Goal: Task Accomplishment & Management: Use online tool/utility

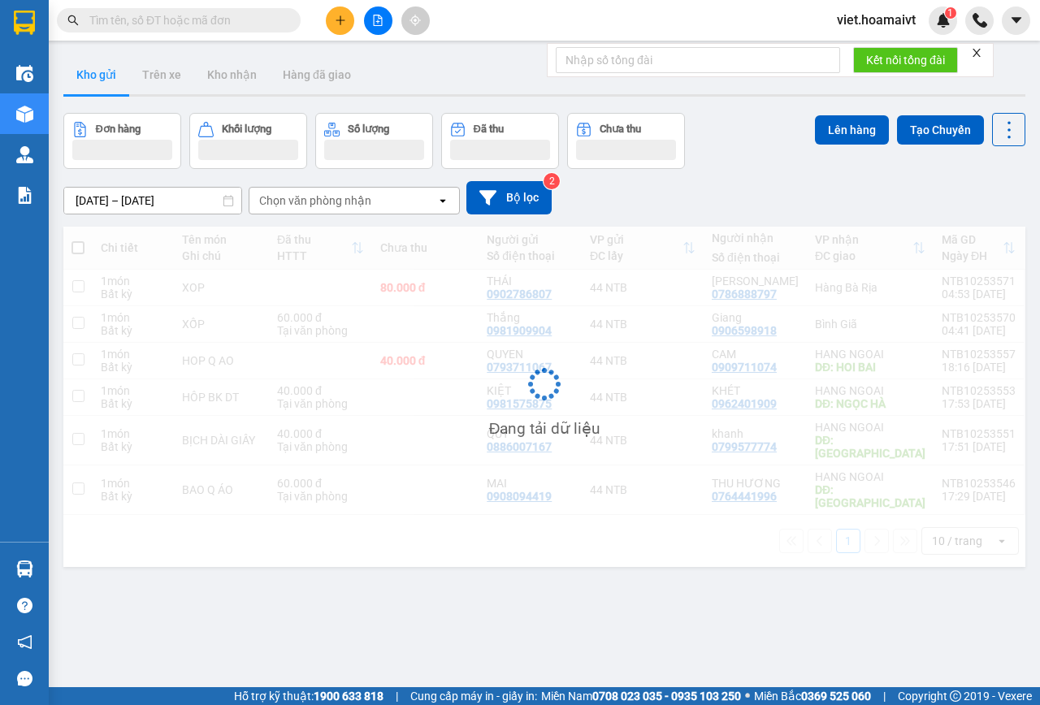
click at [318, 197] on div "Chọn văn phòng nhận" at bounding box center [315, 201] width 112 height 16
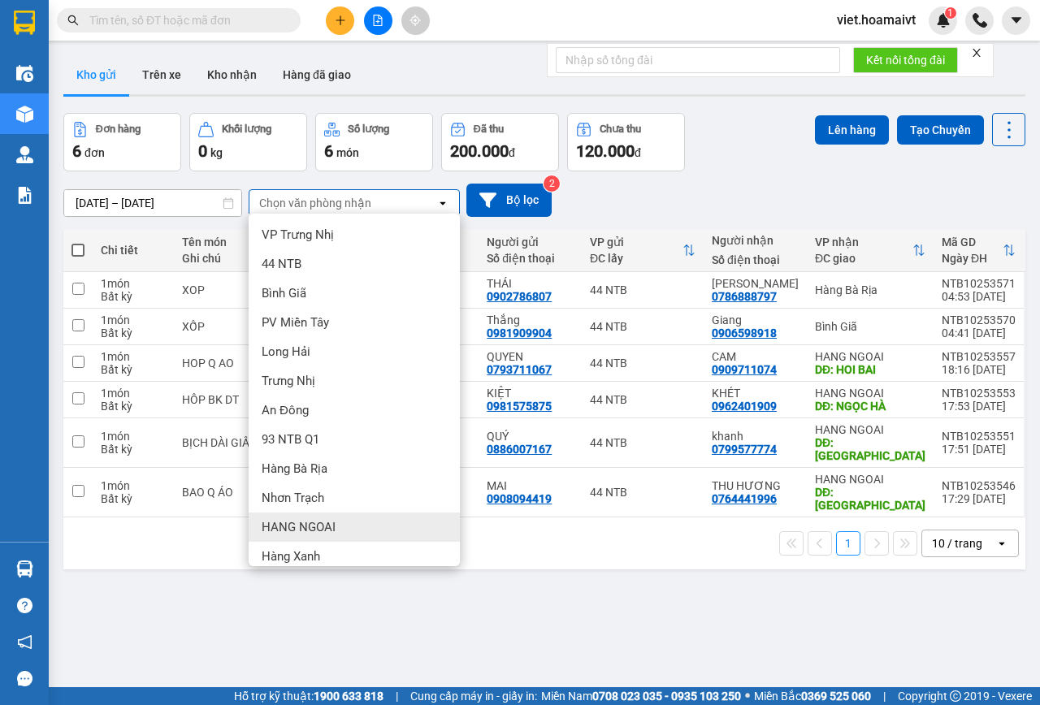
click at [356, 518] on div "HANG NGOAI" at bounding box center [354, 527] width 211 height 29
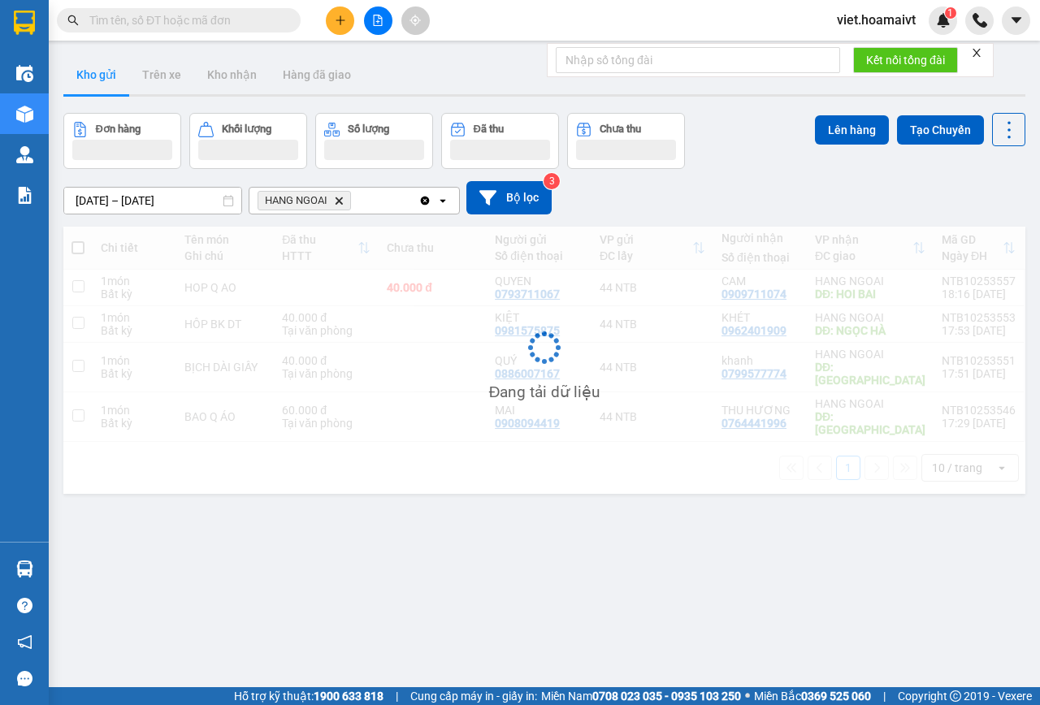
click at [775, 190] on div "[DATE] – [DATE] Press the down arrow key to interact with the calendar and sele…" at bounding box center [544, 197] width 962 height 33
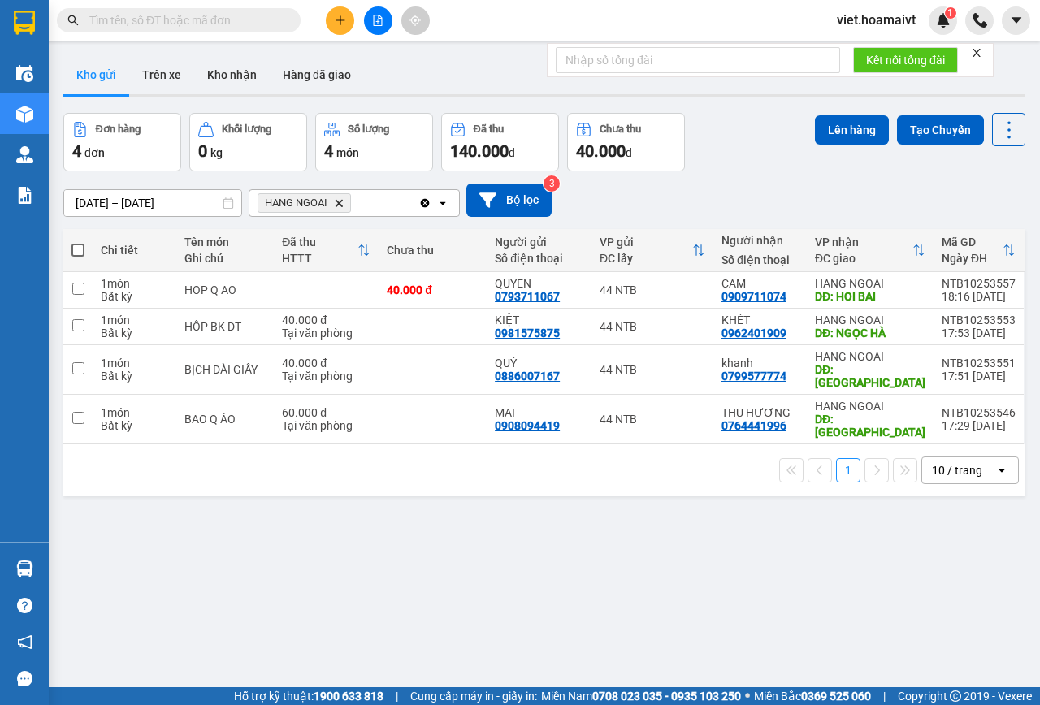
click at [72, 245] on span at bounding box center [78, 250] width 13 height 13
click at [78, 242] on input "checkbox" at bounding box center [78, 242] width 0 height 0
checkbox input "true"
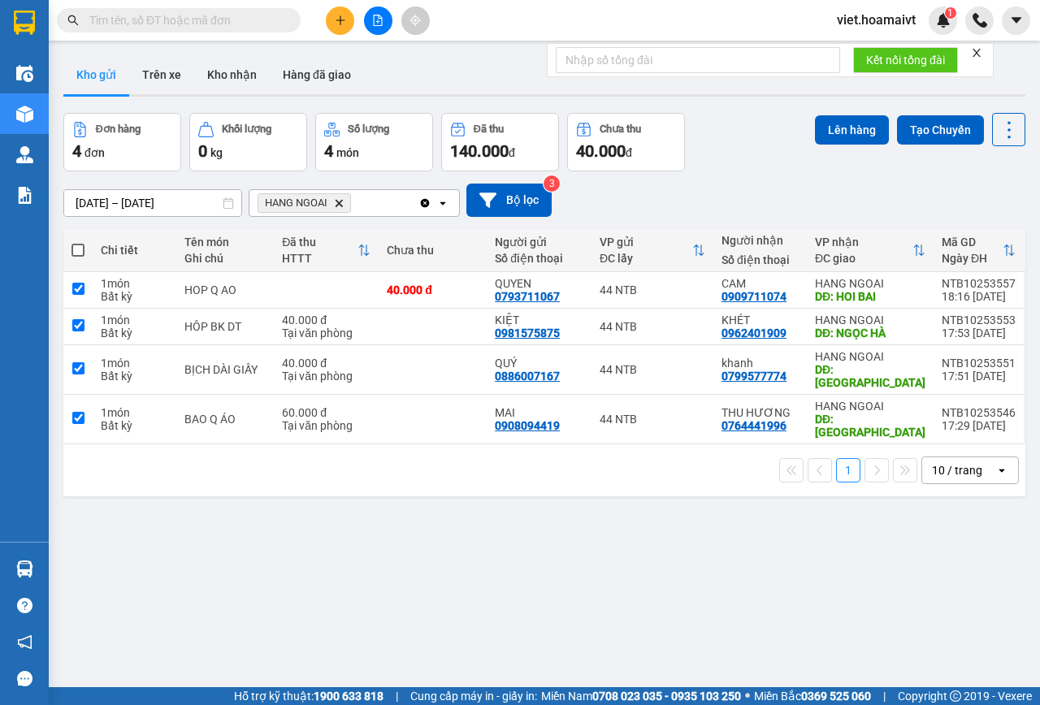
checkbox input "true"
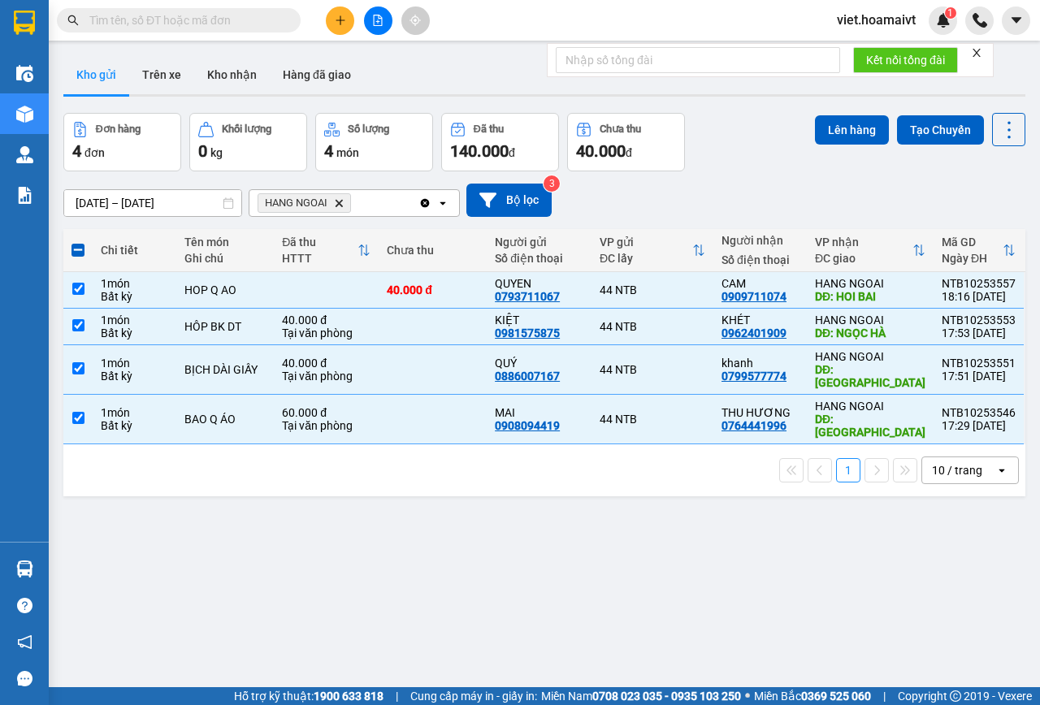
click at [855, 122] on button "Lên hàng" at bounding box center [852, 129] width 74 height 29
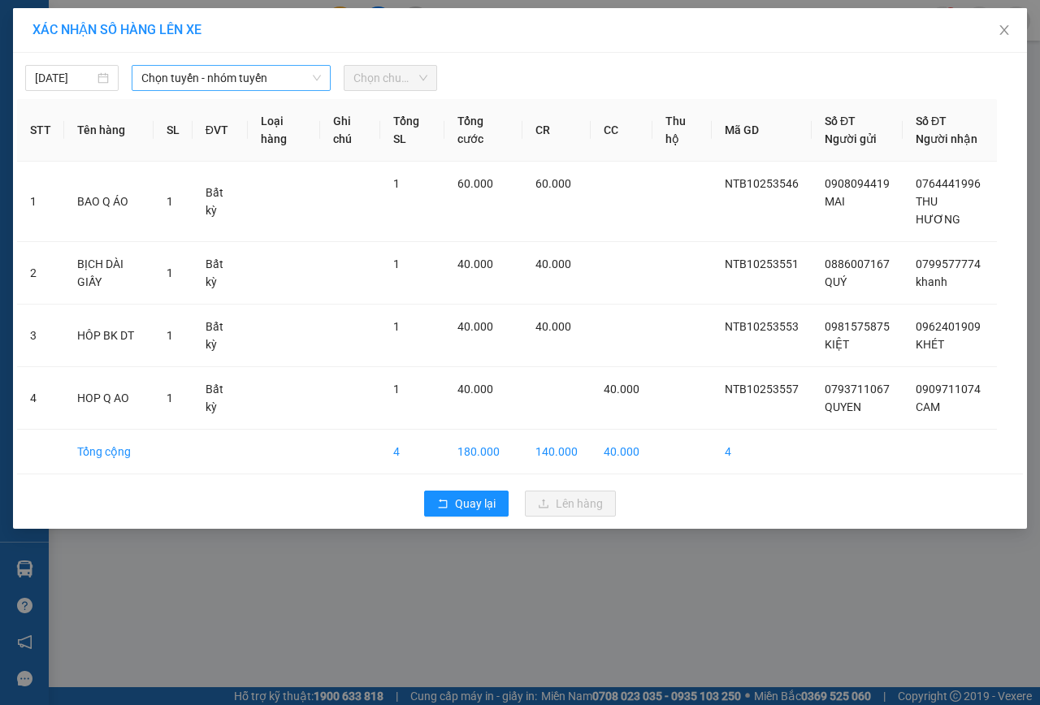
click at [209, 75] on span "Chọn tuyến - nhóm tuyến" at bounding box center [231, 78] width 180 height 24
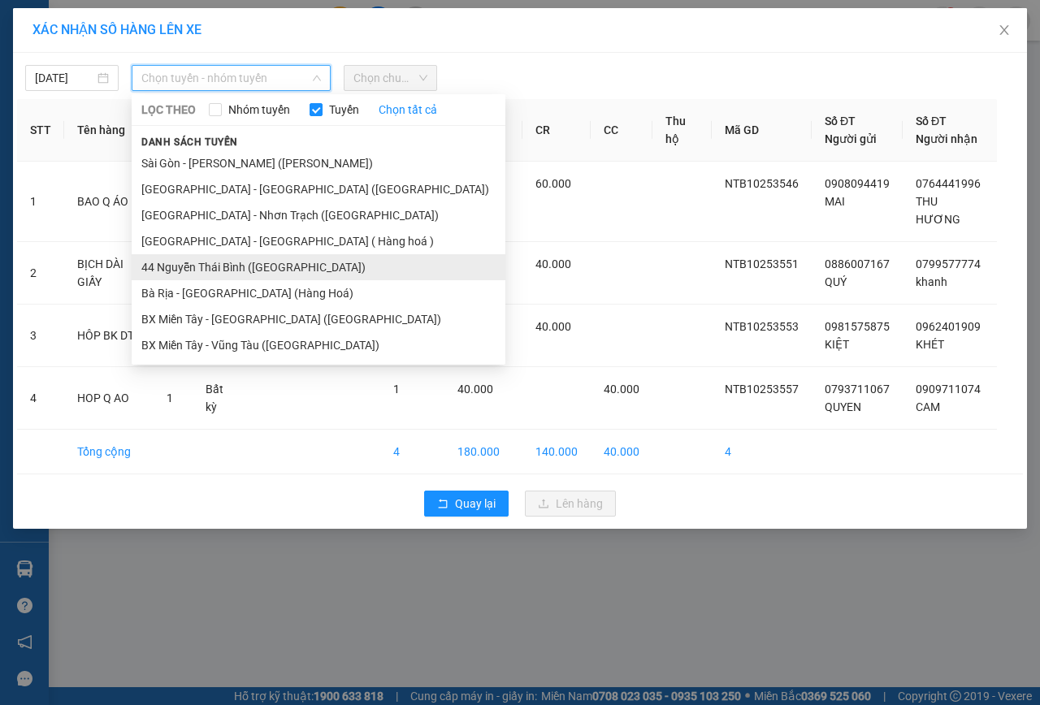
click at [264, 264] on li "44 Nguyễn Thái Bình ([GEOGRAPHIC_DATA])" at bounding box center [319, 267] width 374 height 26
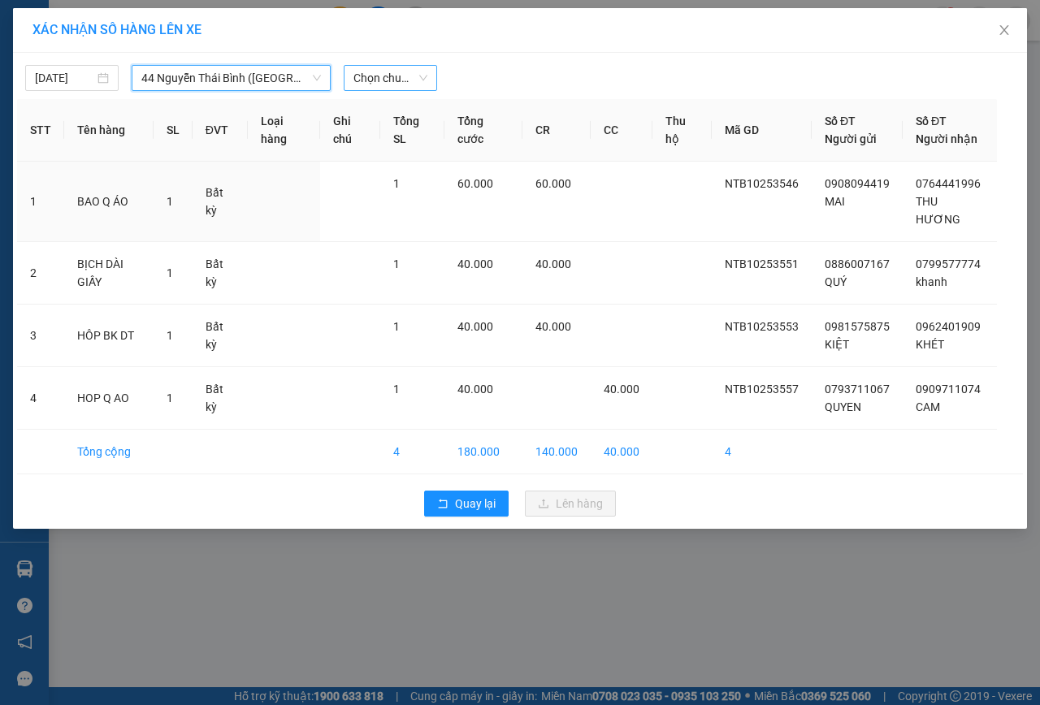
click at [388, 74] on span "Chọn chuyến" at bounding box center [391, 78] width 74 height 24
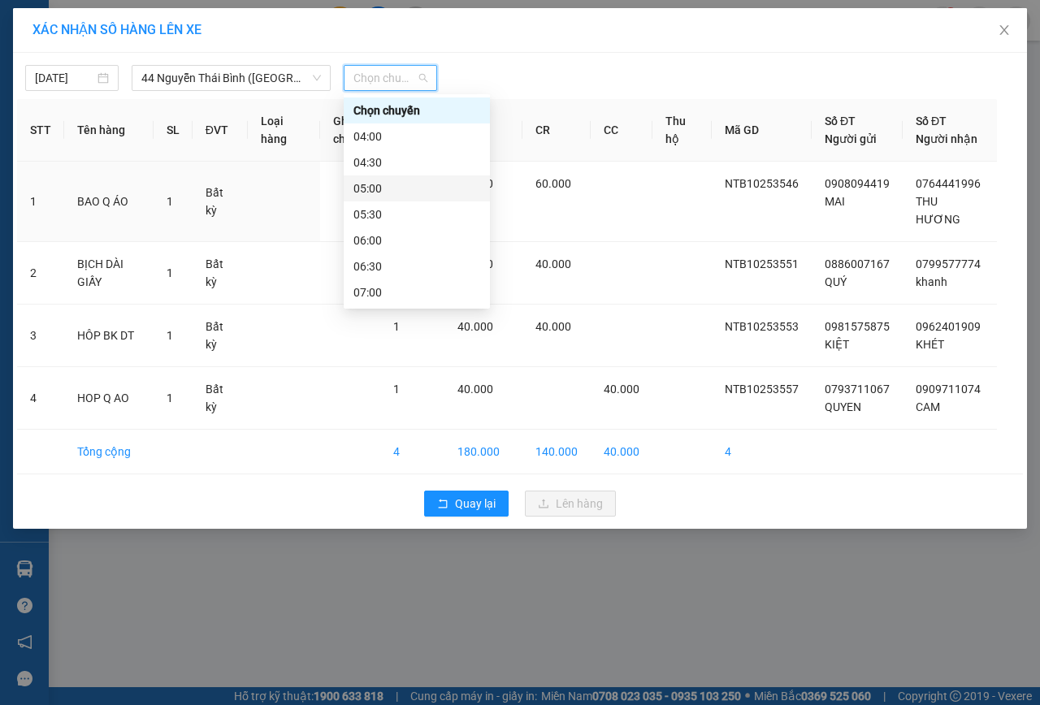
click at [399, 189] on div "05:00" at bounding box center [417, 189] width 127 height 18
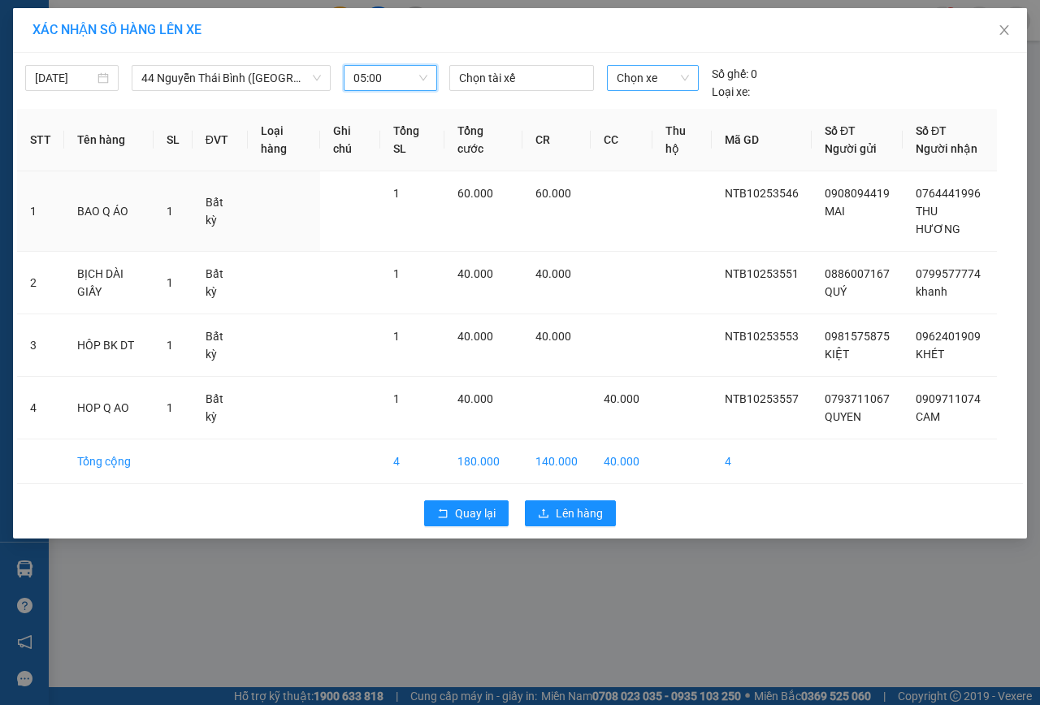
click at [627, 76] on span "Chọn xe" at bounding box center [653, 78] width 72 height 24
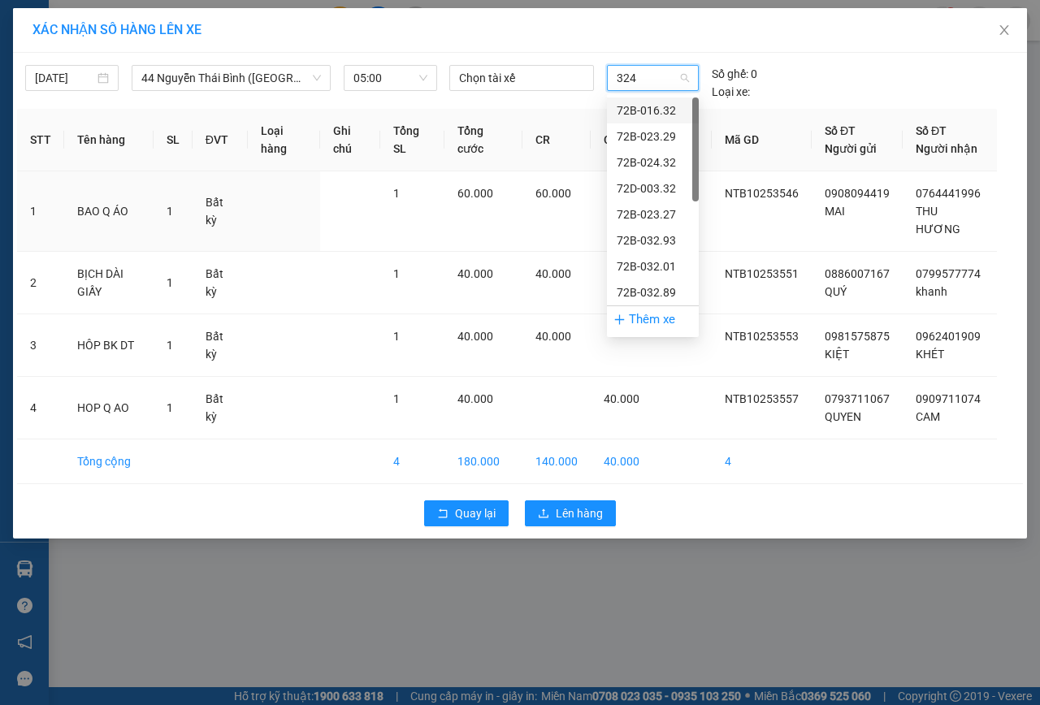
type input "3248"
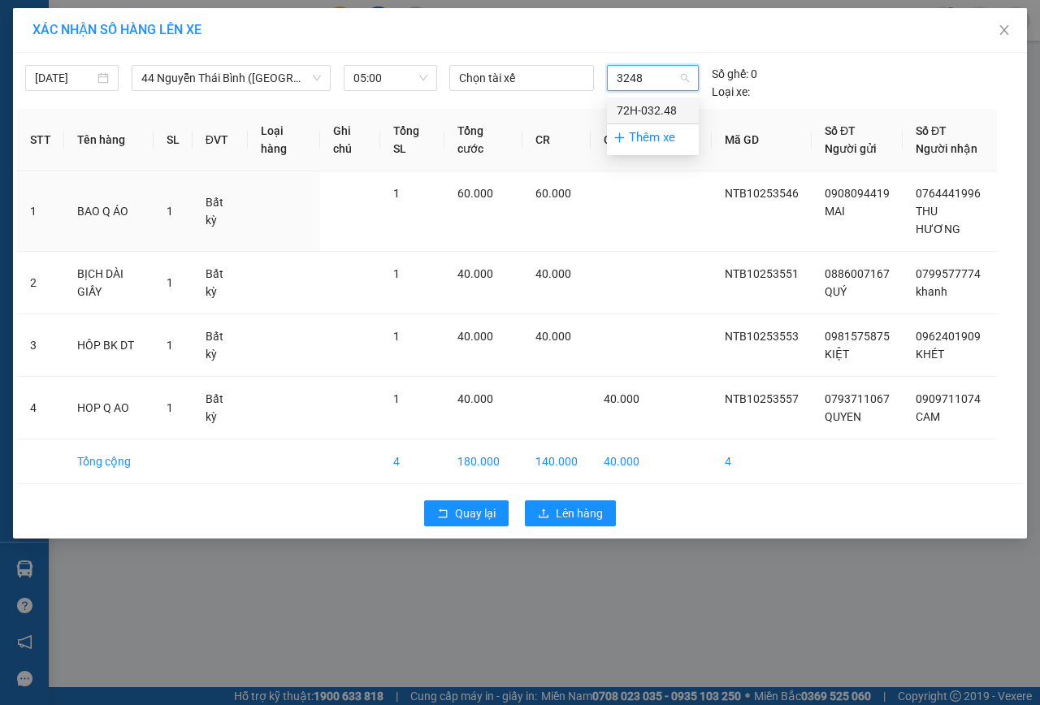
click at [635, 101] on div "72H-032.48" at bounding box center [653, 111] width 92 height 26
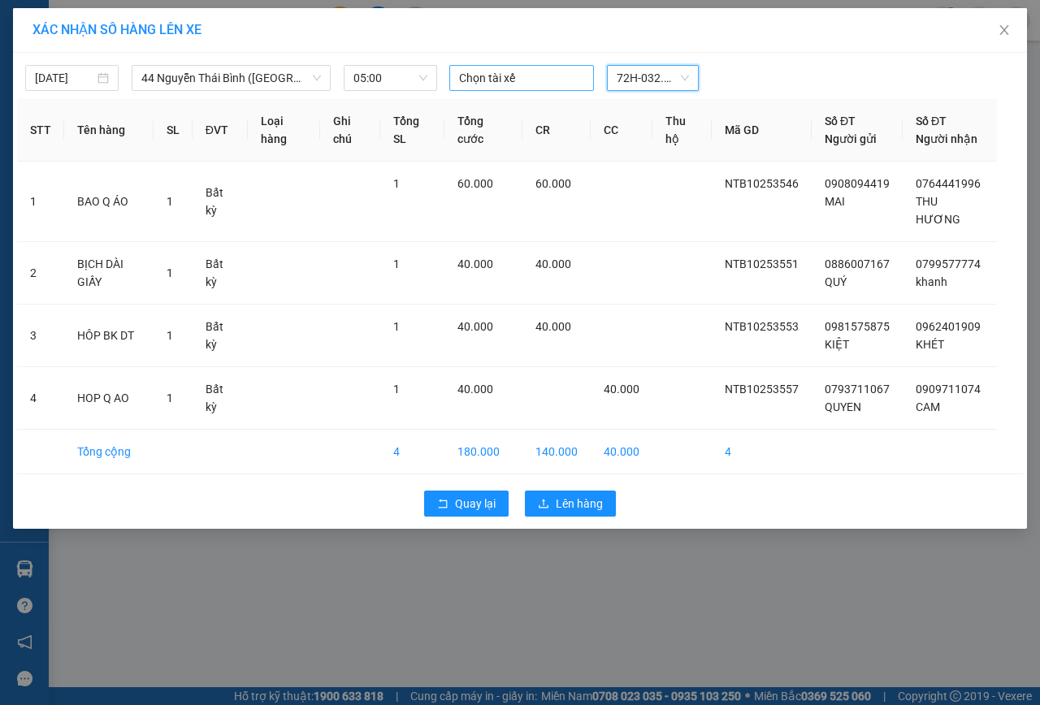
click at [505, 78] on div at bounding box center [522, 78] width 137 height 20
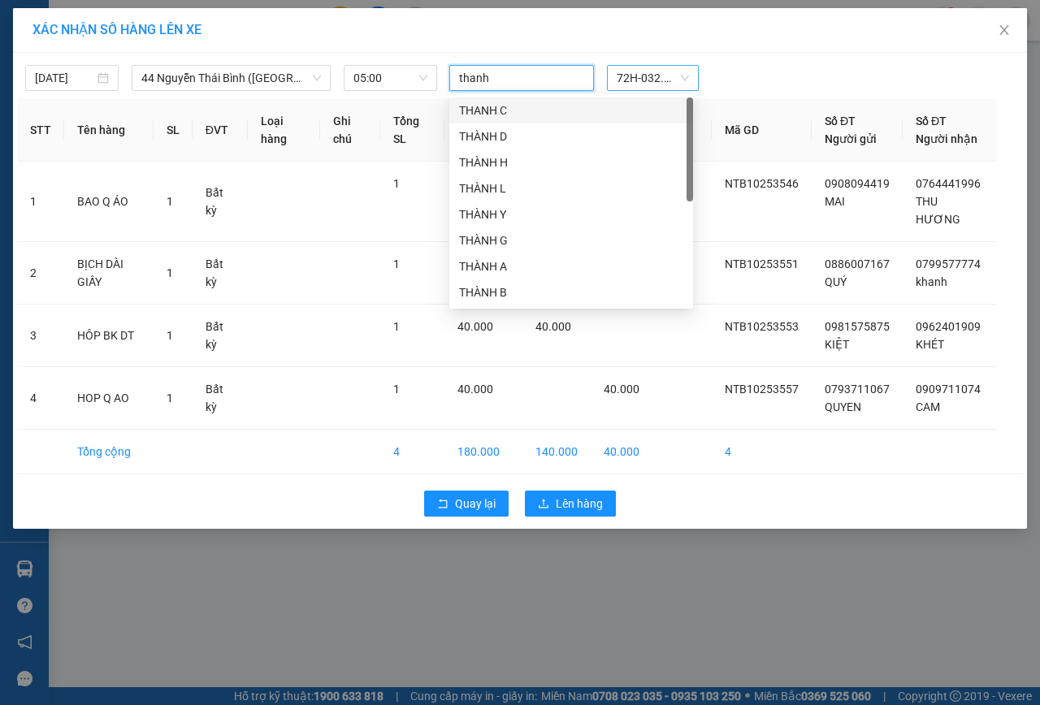
type input "thanh e"
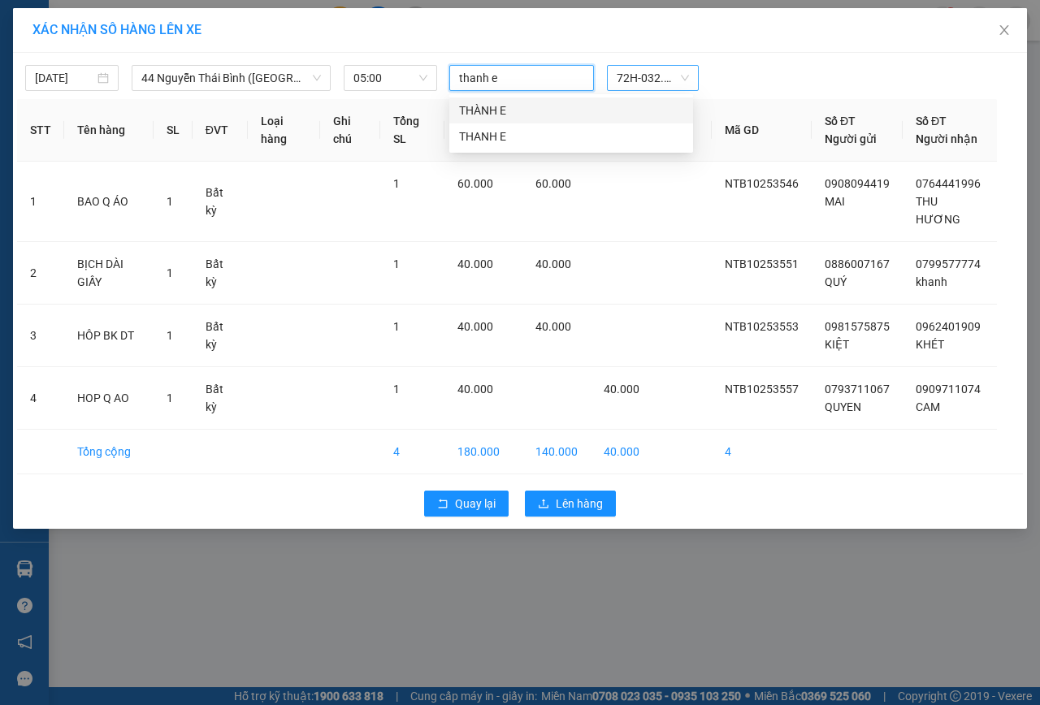
click at [510, 111] on div "THÀNH E" at bounding box center [571, 111] width 224 height 18
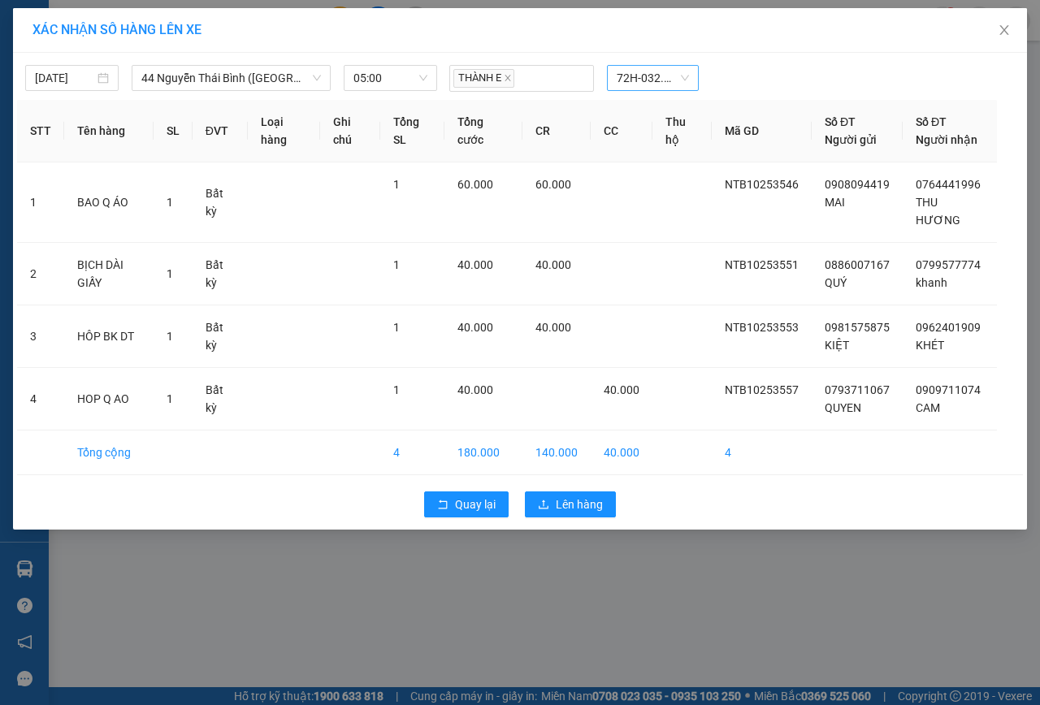
click at [764, 59] on div "[DATE] 44 Nguyễn Thái Bình ([GEOGRAPHIC_DATA]) LỌC THEO Nhóm tuyến Tuyến Chọ…" at bounding box center [520, 74] width 1006 height 35
click at [569, 501] on span "Lên hàng" at bounding box center [579, 505] width 47 height 18
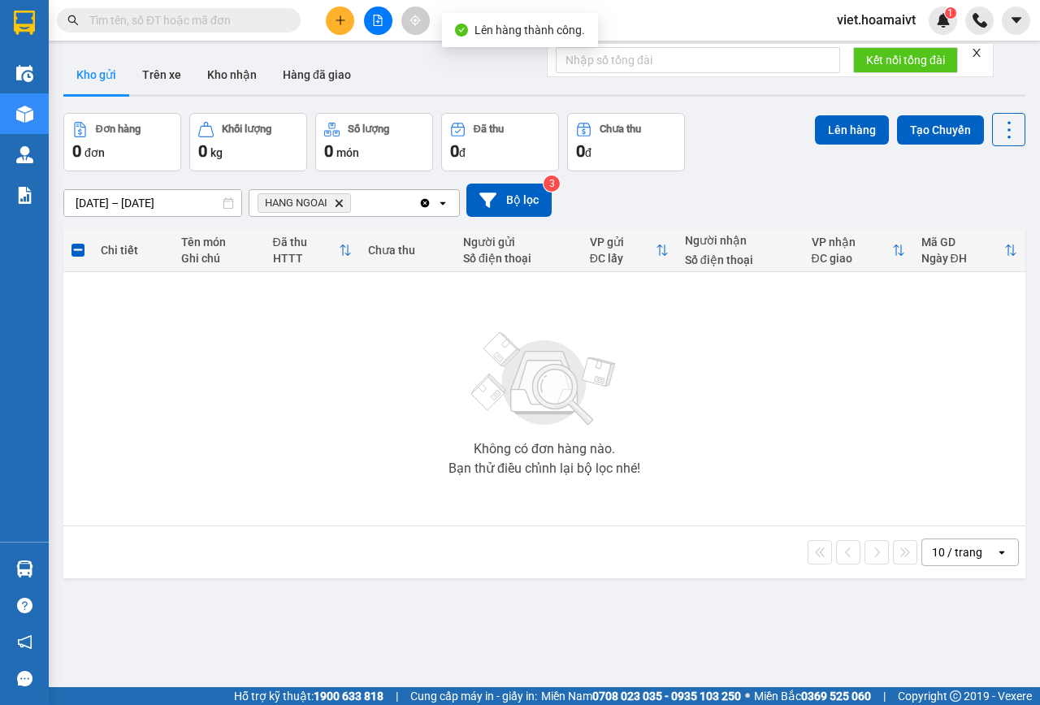
click at [374, 27] on button at bounding box center [378, 21] width 28 height 28
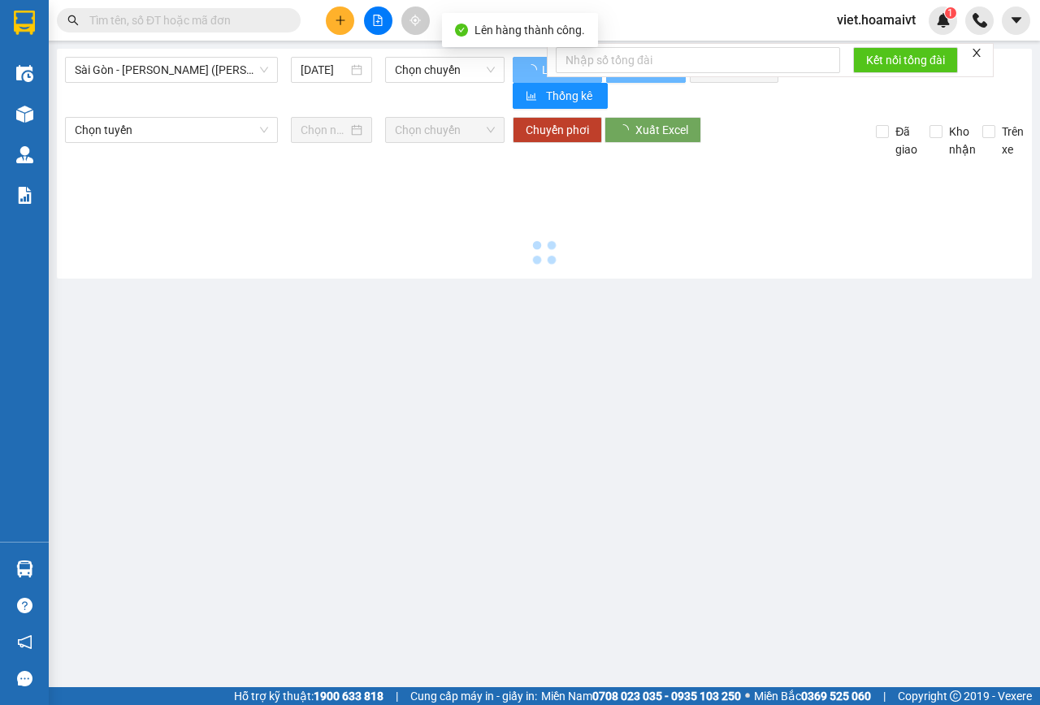
type input "[DATE]"
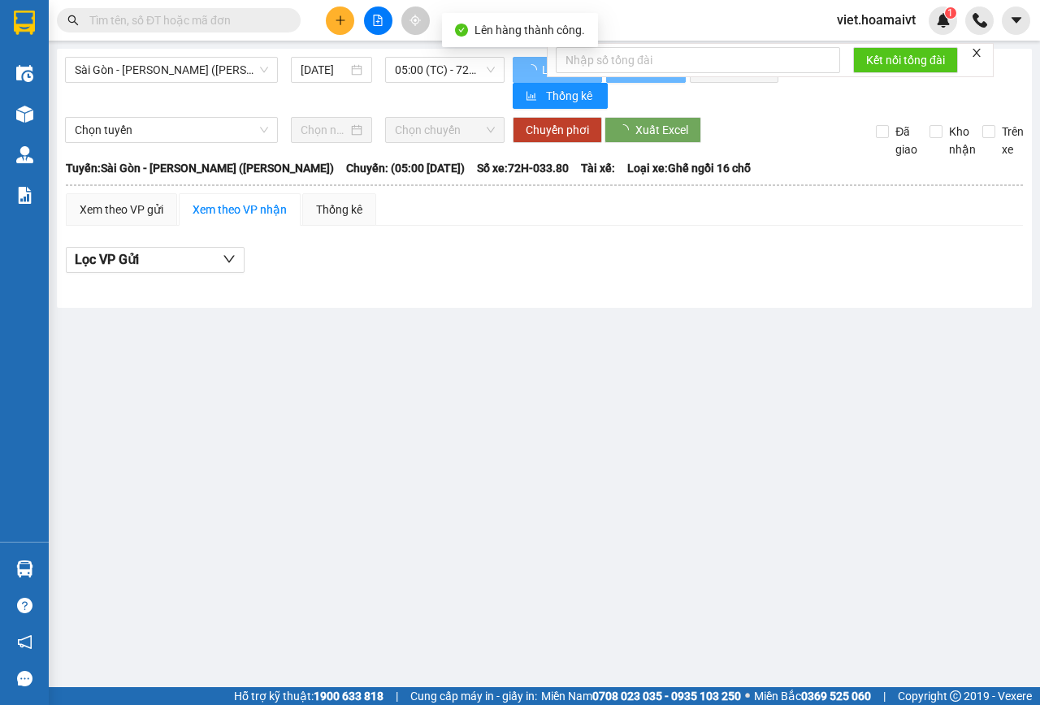
click at [225, 67] on span "Sài Gòn - [PERSON_NAME] ([PERSON_NAME])" at bounding box center [171, 70] width 193 height 24
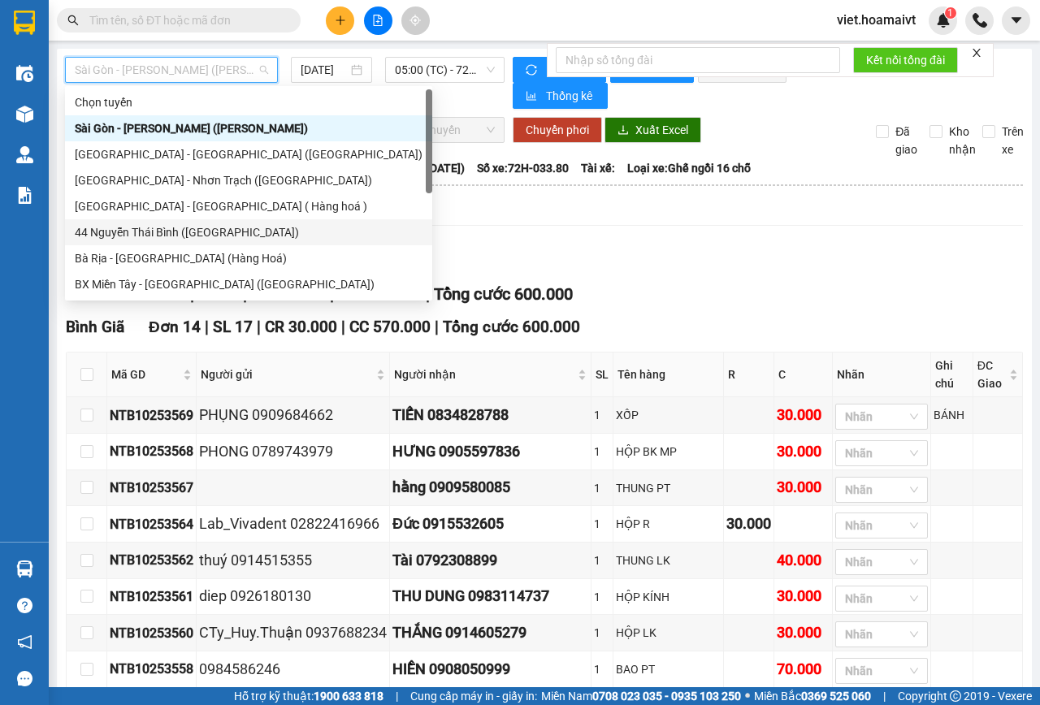
click at [211, 231] on div "44 Nguyễn Thái Bình ([GEOGRAPHIC_DATA])" at bounding box center [249, 233] width 348 height 18
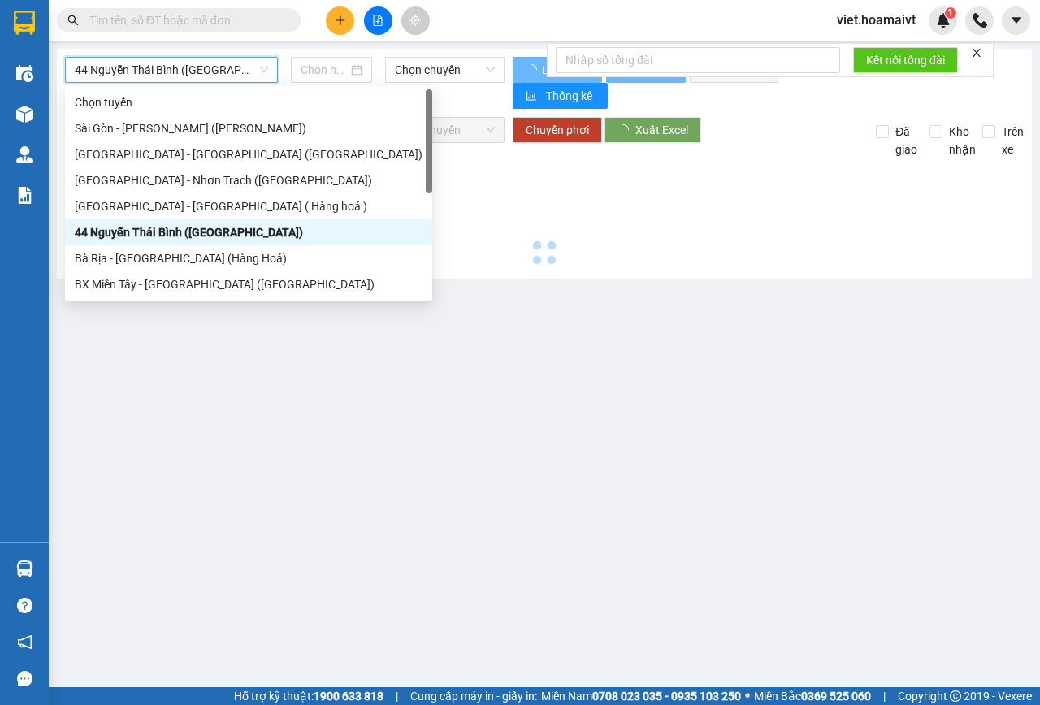
type input "[DATE]"
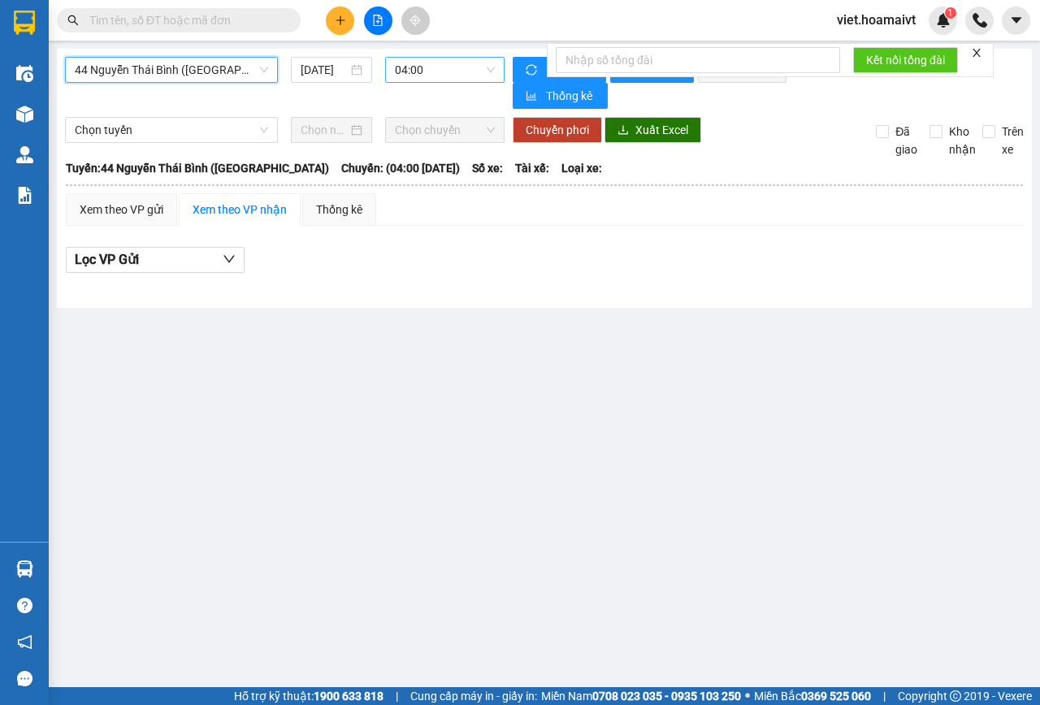
click at [485, 76] on span "04:00" at bounding box center [444, 70] width 99 height 24
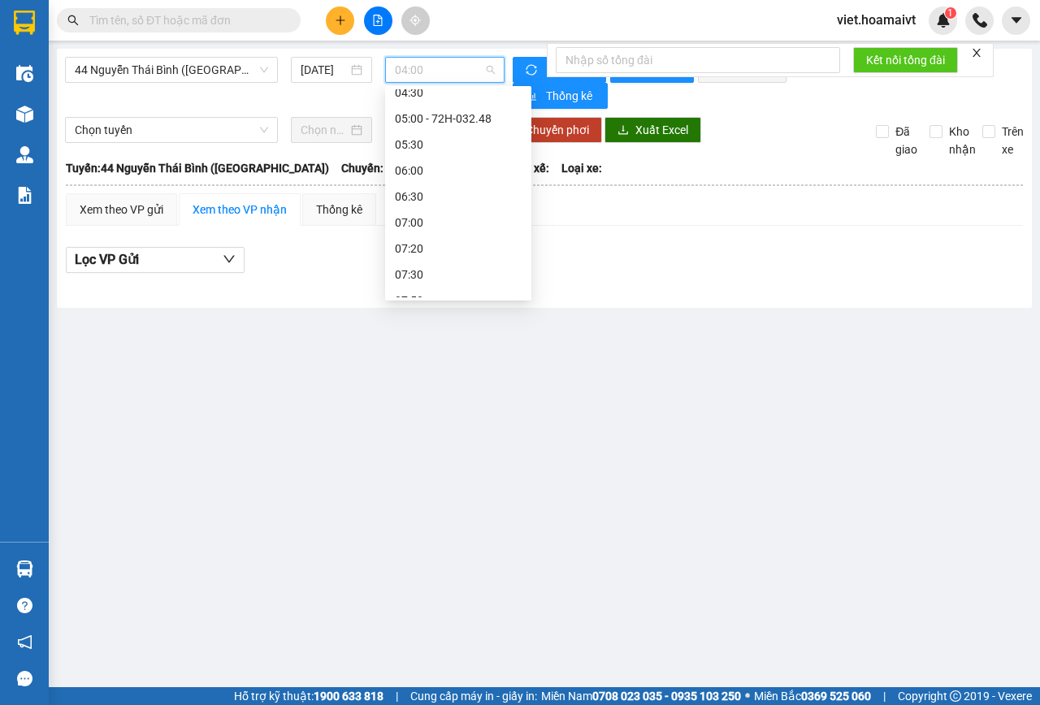
scroll to position [41, 0]
click at [502, 146] on div "05:00 - 72H-032.48" at bounding box center [458, 140] width 127 height 18
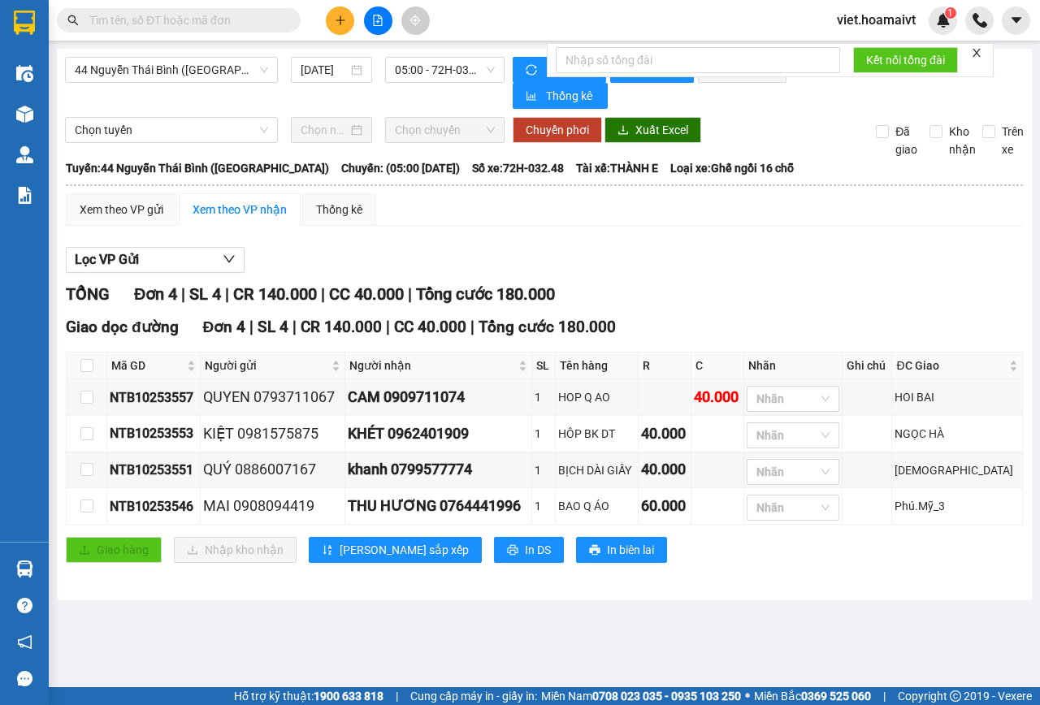
click at [978, 51] on icon "close" at bounding box center [977, 53] width 8 height 8
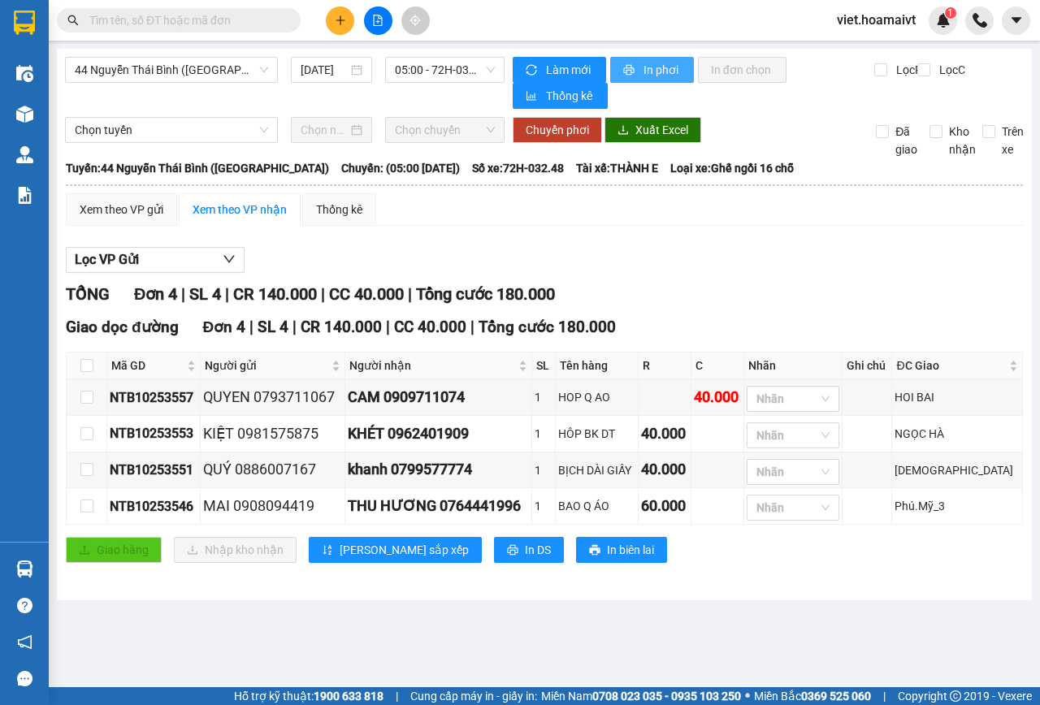
click at [649, 72] on span "In phơi" at bounding box center [662, 70] width 37 height 18
click at [645, 76] on span "In phơi" at bounding box center [662, 70] width 37 height 18
